Goal: Task Accomplishment & Management: Use online tool/utility

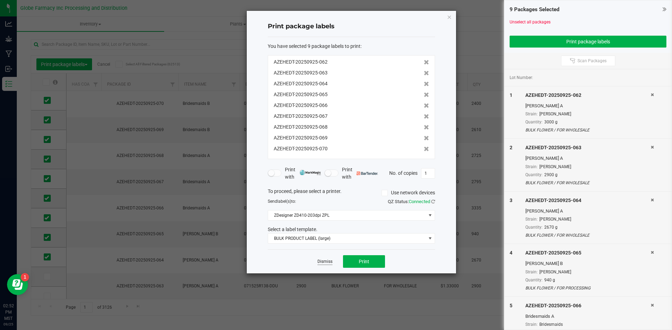
click at [323, 259] on link "Dismiss" at bounding box center [324, 262] width 15 height 6
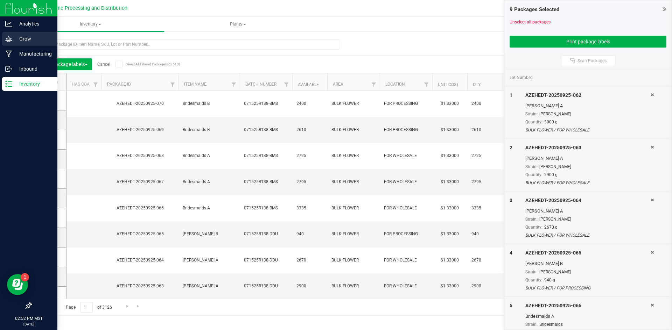
click at [9, 36] on icon at bounding box center [8, 38] width 7 height 7
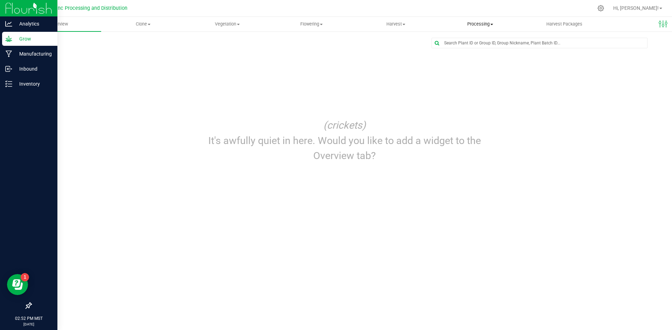
click at [482, 20] on uib-tab-heading "Processing Create package Processing harvests Processing plants Completed harve…" at bounding box center [480, 24] width 84 height 14
click at [470, 51] on span "Processing harvests" at bounding box center [470, 51] width 65 height 6
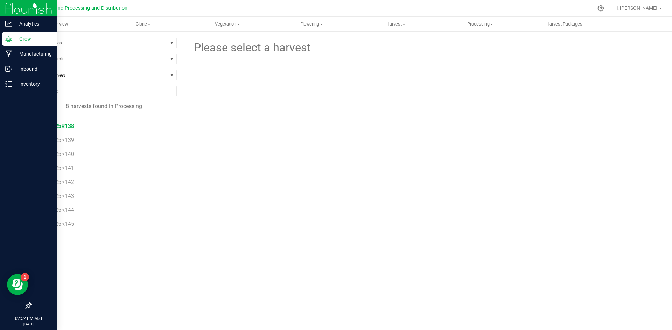
click at [62, 123] on li "071525R138" at bounding box center [106, 123] width 129 height 14
click at [63, 125] on span "071525R138" at bounding box center [58, 126] width 32 height 7
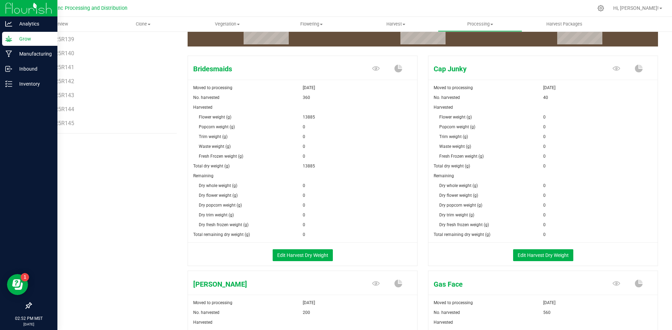
scroll to position [140, 0]
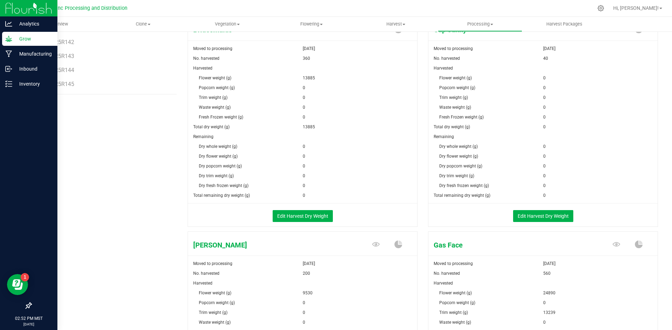
click at [314, 199] on div "0" at bounding box center [360, 196] width 115 height 10
click at [314, 215] on button "Edit Harvest Dry Weight" at bounding box center [303, 216] width 60 height 12
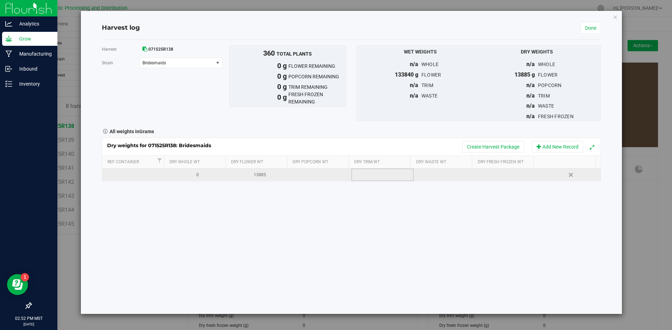
click at [365, 176] on td at bounding box center [382, 175] width 62 height 13
type input "6830"
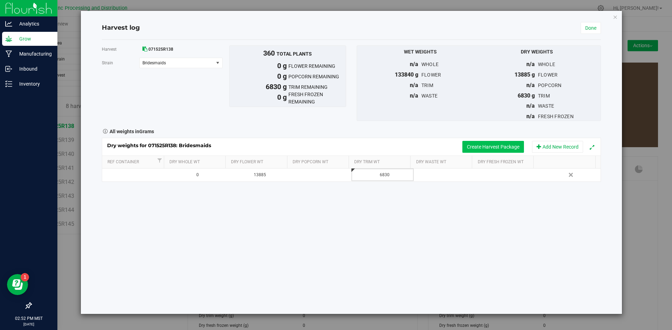
click at [473, 149] on button "Create Harvest Package" at bounding box center [493, 147] width 62 height 12
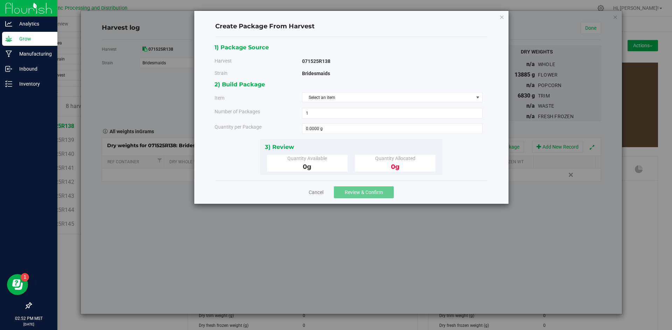
click at [362, 91] on div "2) Build Package Item Select an item Big League Sherb x Triple Burger B Bridesm…" at bounding box center [350, 109] width 273 height 59
click at [359, 98] on span "Select an item" at bounding box center [387, 98] width 171 height 10
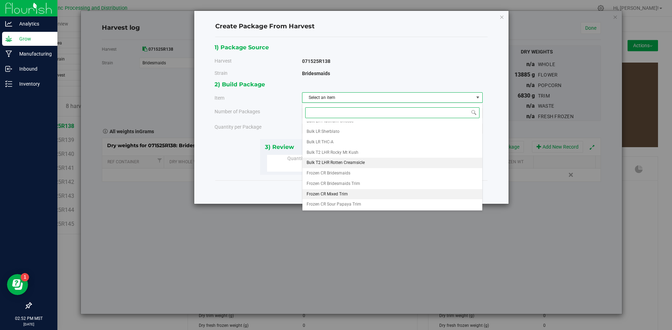
scroll to position [130, 0]
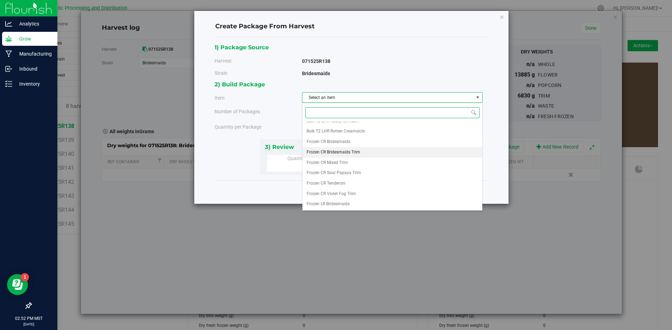
click at [351, 154] on span "Frozen CR Bridesmaids Trim" at bounding box center [333, 152] width 54 height 9
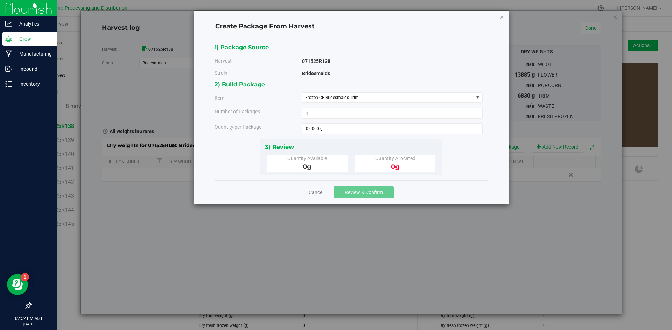
drag, startPoint x: 345, startPoint y: 140, endPoint x: 347, endPoint y: 136, distance: 4.4
click at [345, 139] on div "3) Review Quantity Available 0 g Quantity Allocated 0 g" at bounding box center [351, 157] width 182 height 36
click at [347, 134] on div "2) Build Package Item Frozen CR Bridesmaids Trim Big League Sherb x Triple Burg…" at bounding box center [350, 109] width 273 height 59
click at [351, 129] on span at bounding box center [392, 128] width 181 height 10
type input "4180"
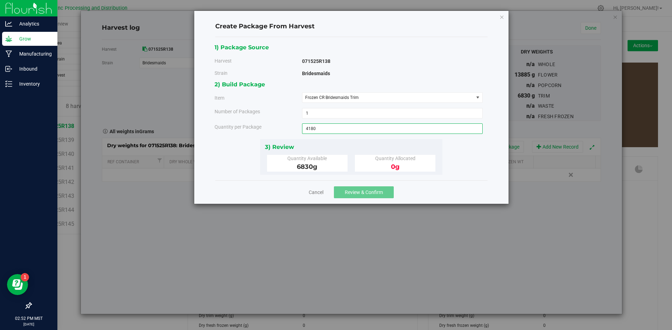
type input "4180.0000 g"
click at [352, 192] on span "Review & Confirm" at bounding box center [364, 193] width 38 height 6
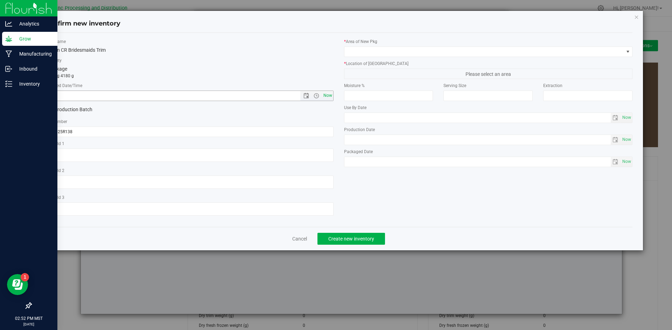
click at [328, 98] on span "Now" at bounding box center [327, 96] width 12 height 10
type input "[DATE] 2:52 PM"
click at [89, 128] on input "071525R138" at bounding box center [189, 132] width 289 height 10
type input "071525R138-BMS"
click at [380, 51] on span at bounding box center [483, 52] width 279 height 10
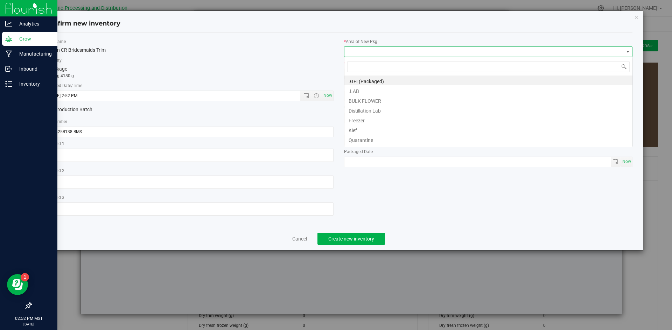
scroll to position [10, 289]
click at [373, 96] on li "BULK FLOWER" at bounding box center [488, 100] width 288 height 10
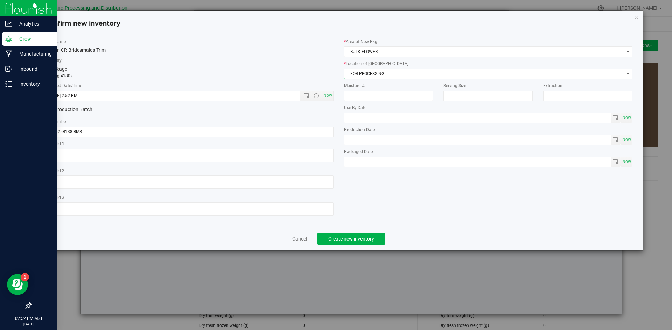
click at [378, 75] on span "FOR PROCESSING" at bounding box center [483, 74] width 279 height 10
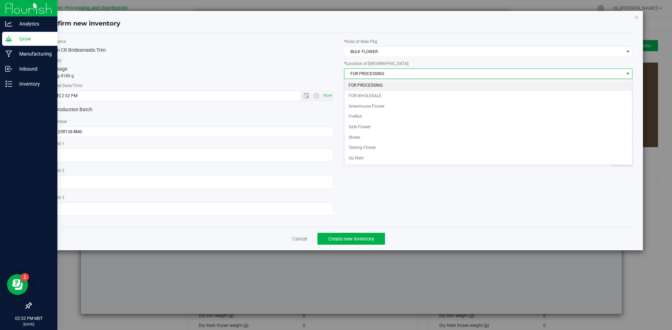
click at [375, 84] on li "FOR PROCESSING" at bounding box center [488, 85] width 288 height 10
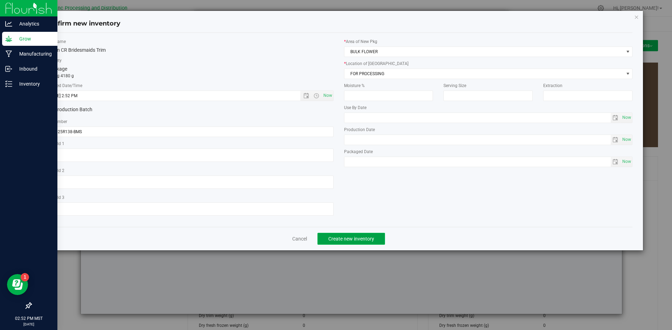
click at [337, 237] on span "Create new inventory" at bounding box center [351, 239] width 46 height 6
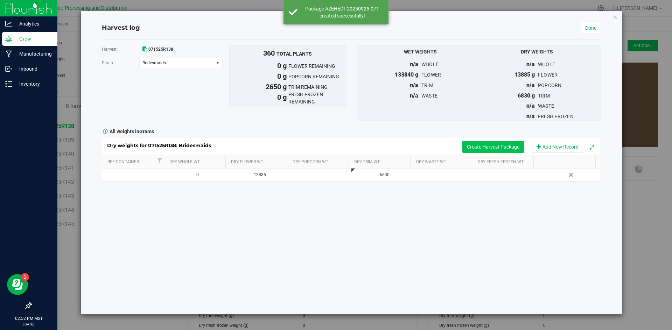
click at [484, 147] on button "Create Harvest Package" at bounding box center [493, 147] width 62 height 12
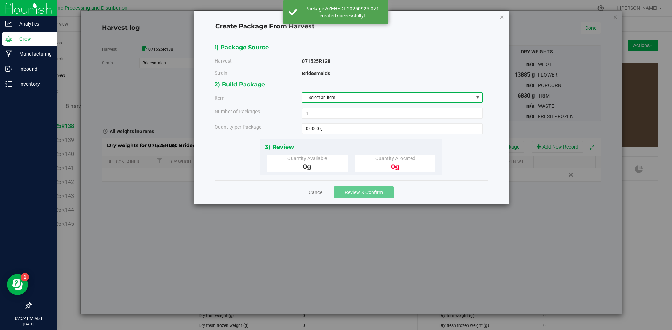
click at [409, 97] on span "Select an item" at bounding box center [387, 98] width 171 height 10
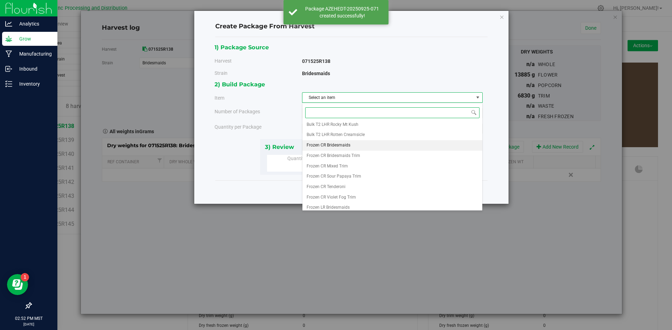
scroll to position [130, 0]
click at [349, 150] on span "Frozen CR Bridesmaids Trim" at bounding box center [333, 152] width 54 height 9
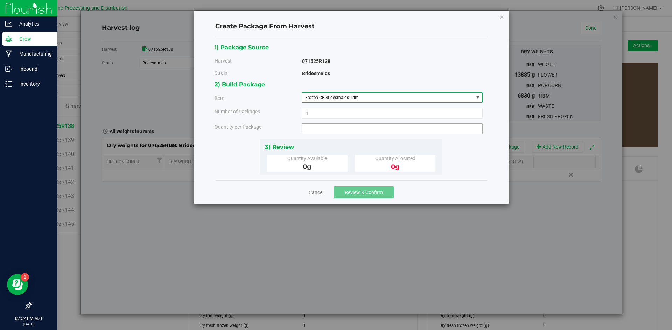
click at [342, 128] on span at bounding box center [392, 128] width 181 height 10
type input "2650"
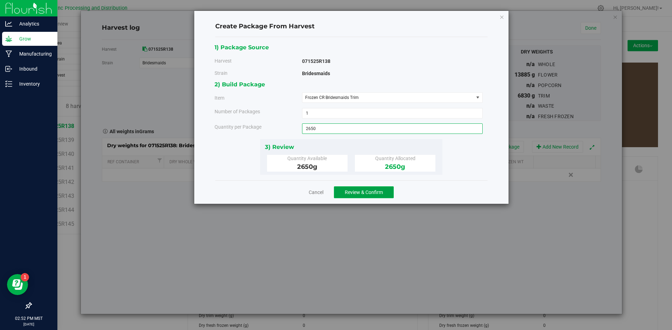
click at [379, 193] on span "Review & Confirm" at bounding box center [364, 193] width 38 height 6
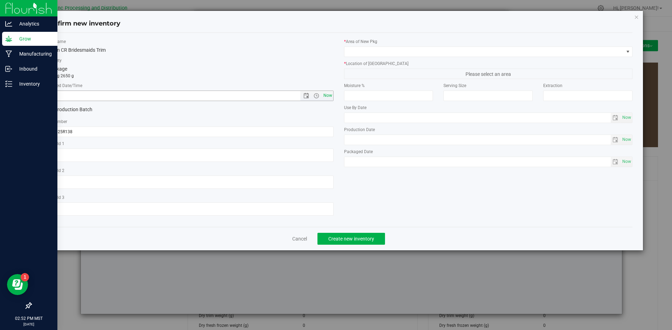
click at [330, 92] on span "Now" at bounding box center [327, 96] width 12 height 10
type input "[DATE] 2:52 PM"
click at [113, 130] on input "071525R138" at bounding box center [189, 132] width 289 height 10
type input "071525R138-BMS"
click at [433, 53] on span at bounding box center [483, 52] width 279 height 10
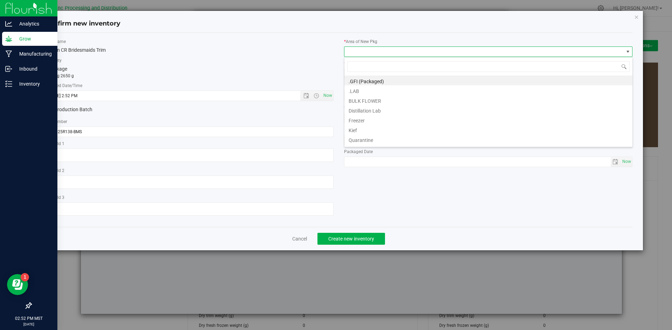
scroll to position [10, 289]
click at [396, 99] on li "BULK FLOWER" at bounding box center [488, 100] width 288 height 10
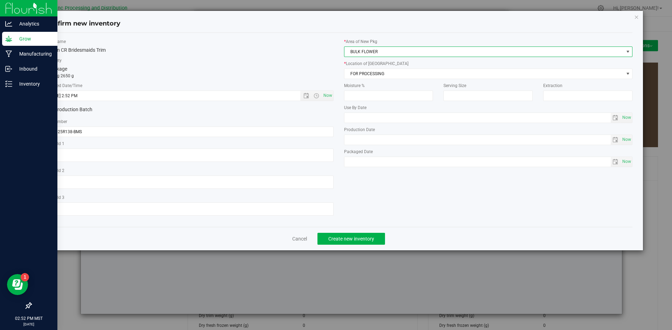
click at [394, 64] on label "* Location of [GEOGRAPHIC_DATA]" at bounding box center [488, 64] width 289 height 6
click at [395, 72] on span "FOR PROCESSING" at bounding box center [483, 74] width 279 height 10
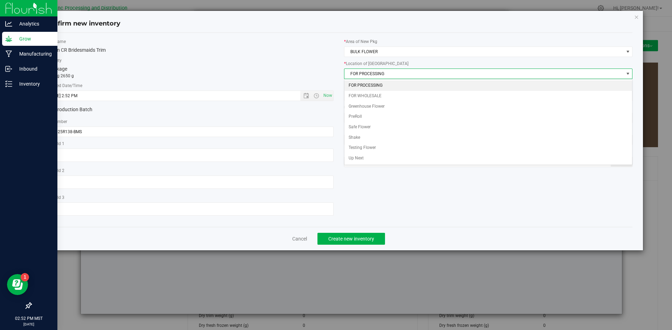
click at [390, 85] on li "FOR PROCESSING" at bounding box center [488, 85] width 288 height 10
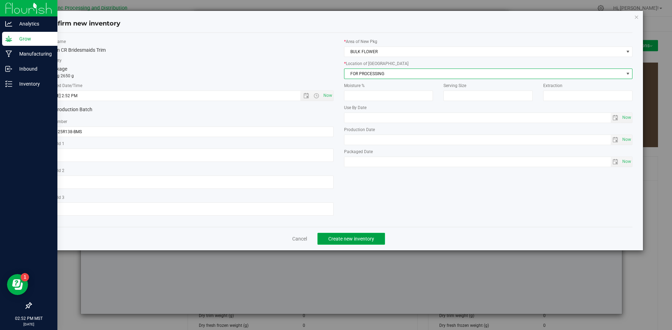
click at [348, 239] on span "Create new inventory" at bounding box center [351, 239] width 46 height 6
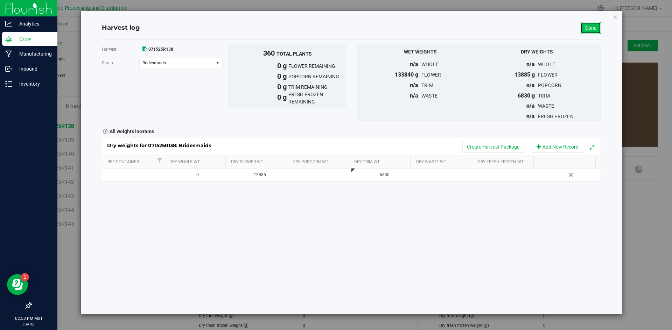
click at [582, 26] on link "Done" at bounding box center [590, 28] width 20 height 12
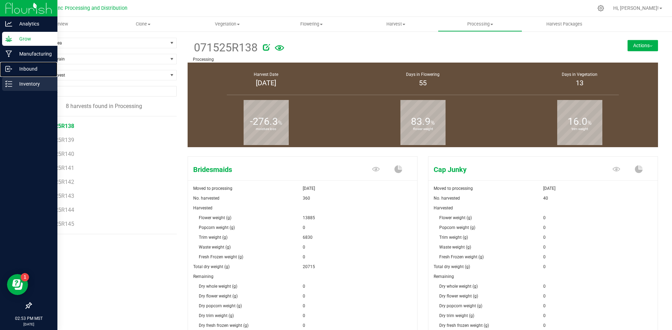
click at [21, 78] on nav "Analytics Grow Manufacturing Inbound Inventory 02:53 PM MST [DATE] 09/25" at bounding box center [28, 165] width 57 height 330
click at [23, 78] on div "Inventory" at bounding box center [29, 84] width 55 height 14
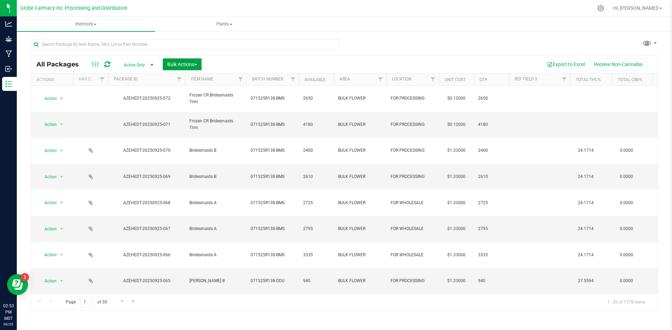
click at [184, 68] on button "Bulk Actions" at bounding box center [182, 64] width 39 height 12
click at [184, 115] on div "Print package labels" at bounding box center [192, 119] width 51 height 11
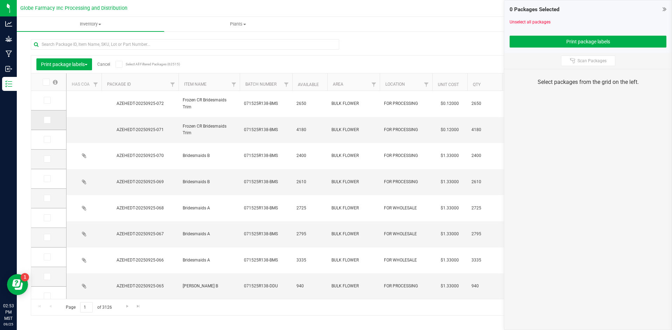
click at [45, 120] on icon at bounding box center [46, 120] width 5 height 0
click at [0, 0] on input "checkbox" at bounding box center [0, 0] width 0 height 0
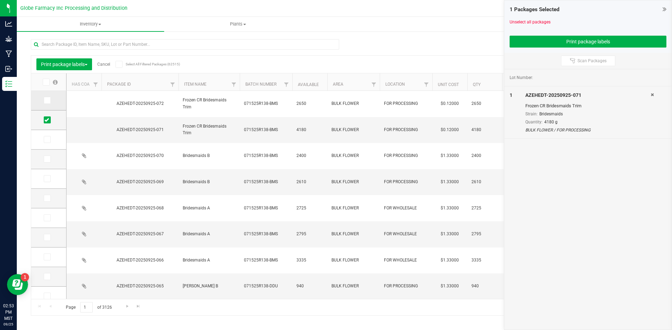
click at [47, 103] on span at bounding box center [47, 100] width 7 height 7
click at [0, 0] on input "checkbox" at bounding box center [0, 0] width 0 height 0
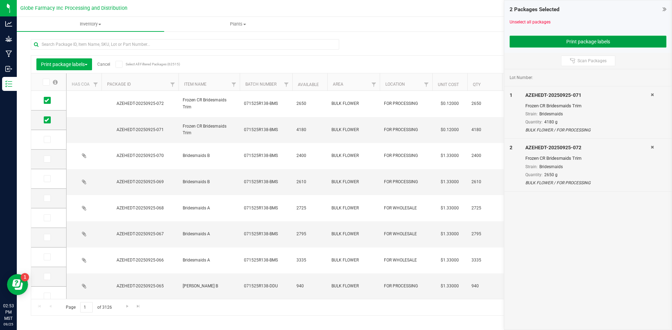
click at [566, 44] on button "Print package labels" at bounding box center [587, 42] width 157 height 12
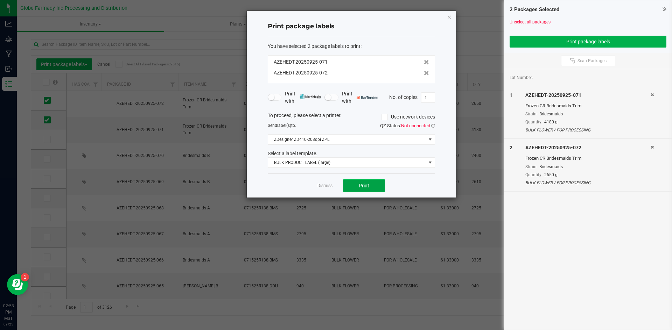
click at [372, 185] on button "Print" at bounding box center [364, 185] width 42 height 13
